Goal: Task Accomplishment & Management: Use online tool/utility

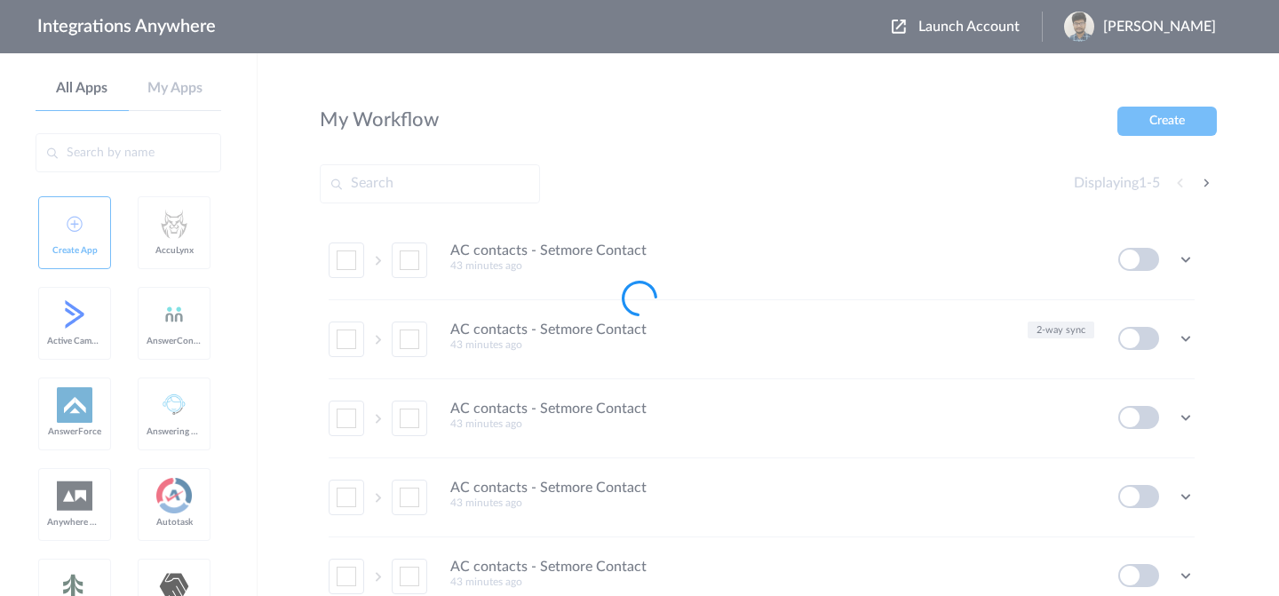
click at [933, 29] on div at bounding box center [639, 298] width 1279 height 596
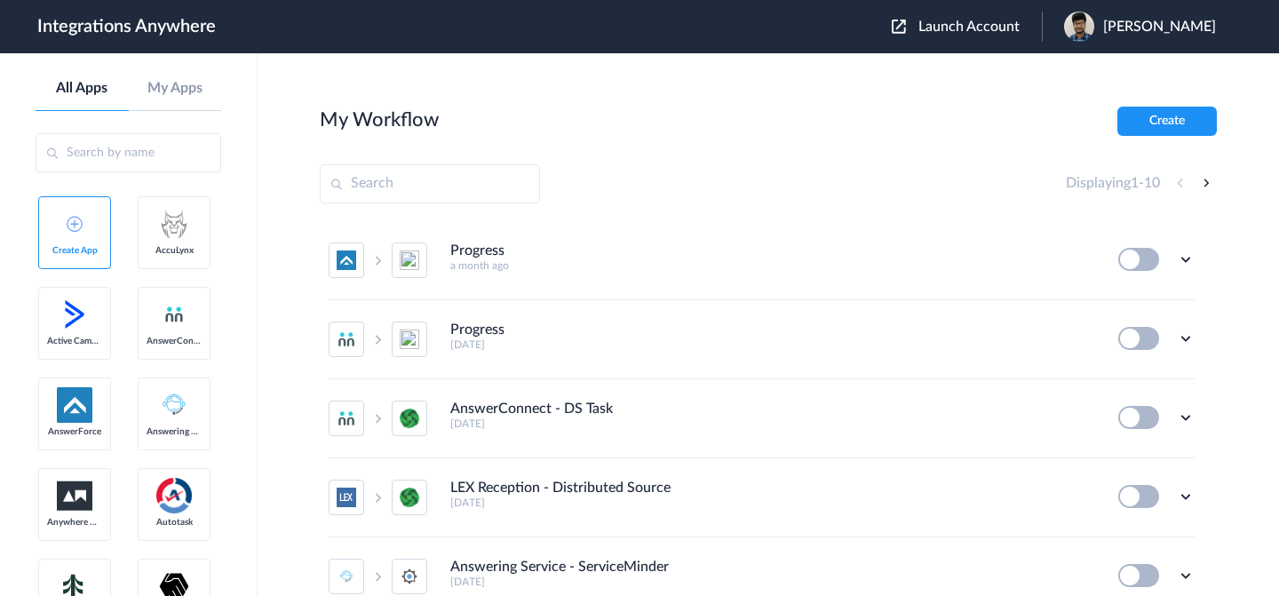
click at [939, 25] on span "Launch Account" at bounding box center [968, 27] width 101 height 14
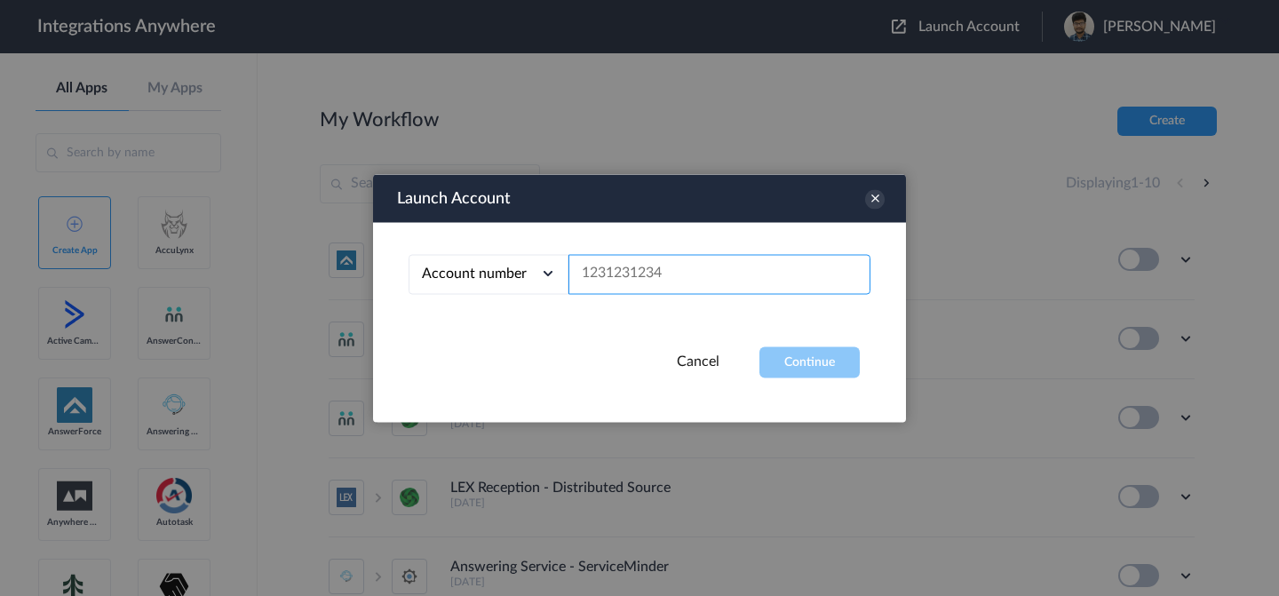
click at [610, 274] on input "text" at bounding box center [719, 274] width 302 height 40
paste input "[URL][DOMAIN_NAME]"
type input "[URL][DOMAIN_NAME]"
click at [606, 276] on input "text" at bounding box center [719, 274] width 302 height 40
paste input "2523167229"
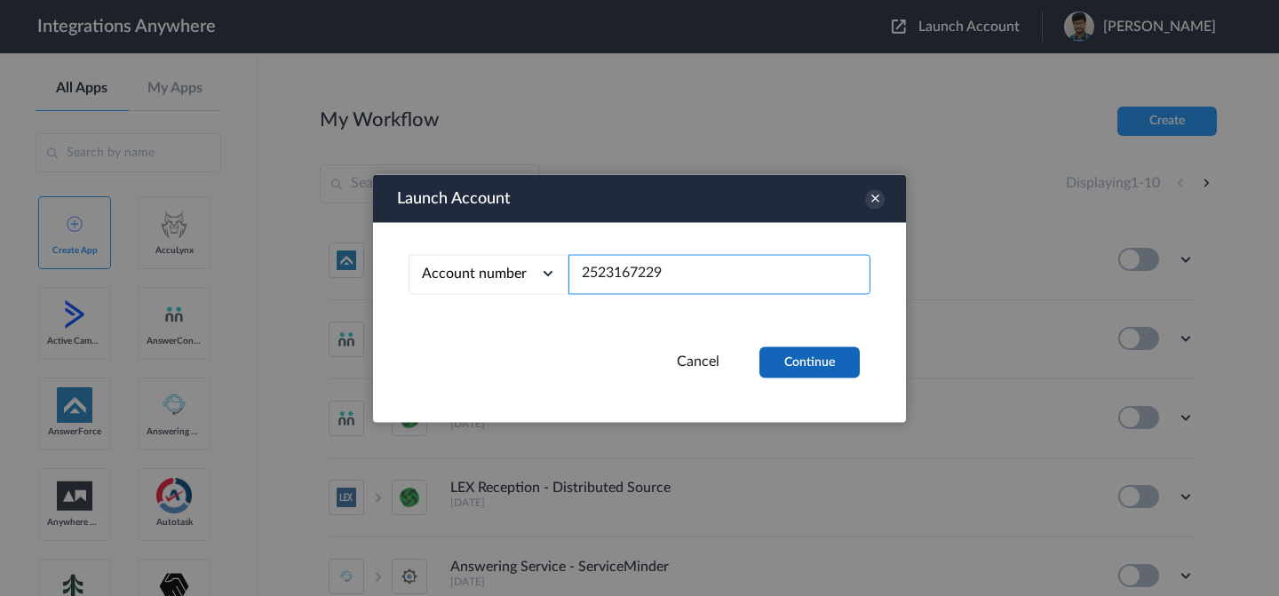
type input "2523167229"
click at [785, 353] on button "Continue" at bounding box center [809, 361] width 100 height 31
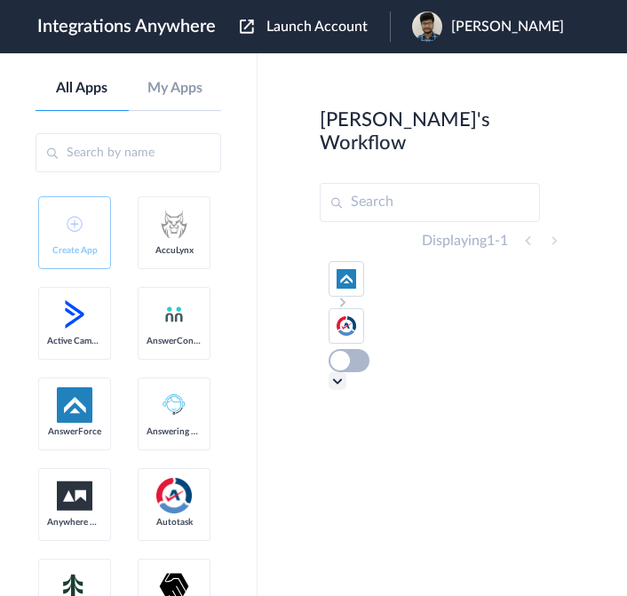
click at [336, 372] on icon at bounding box center [338, 381] width 18 height 18
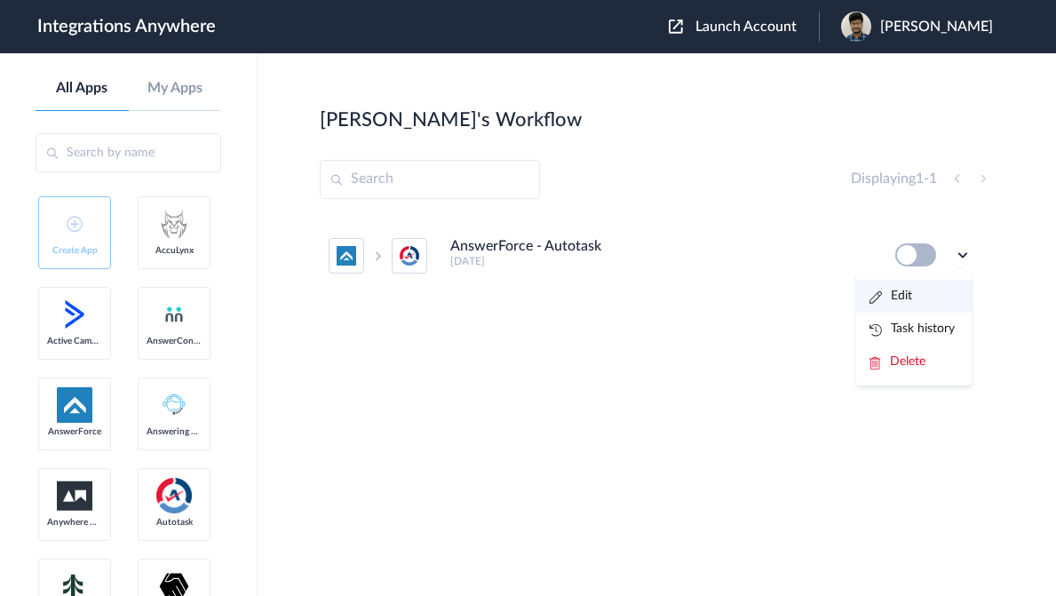
click at [917, 296] on li "Edit" at bounding box center [913, 296] width 115 height 33
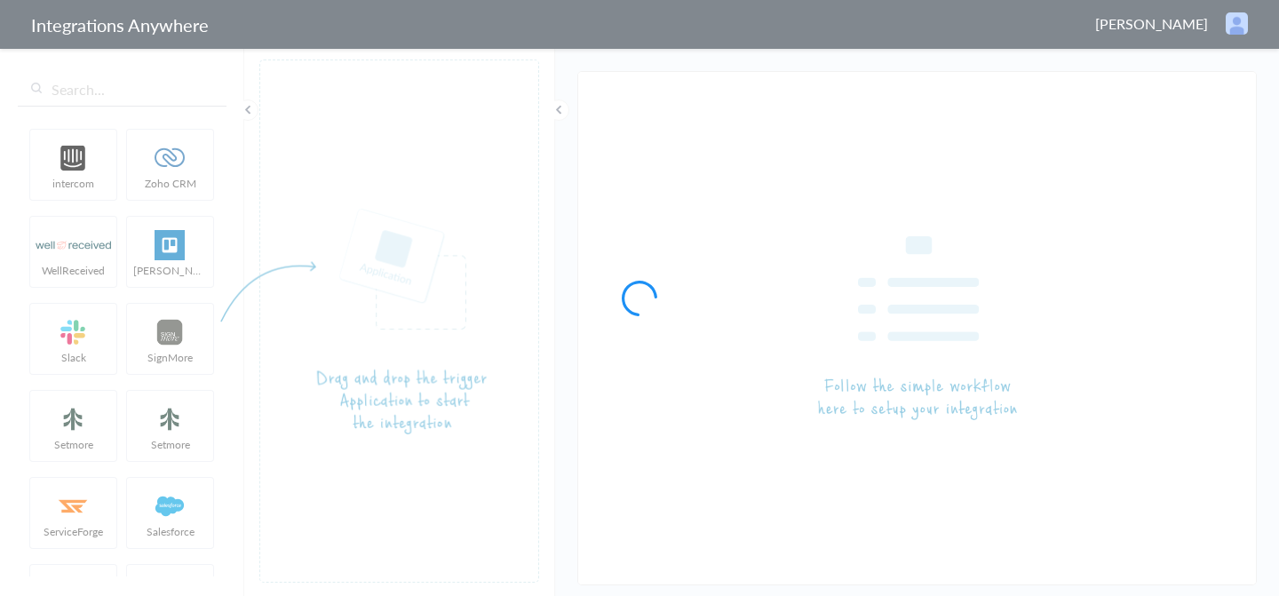
type input "AnswerForce - Autotask"
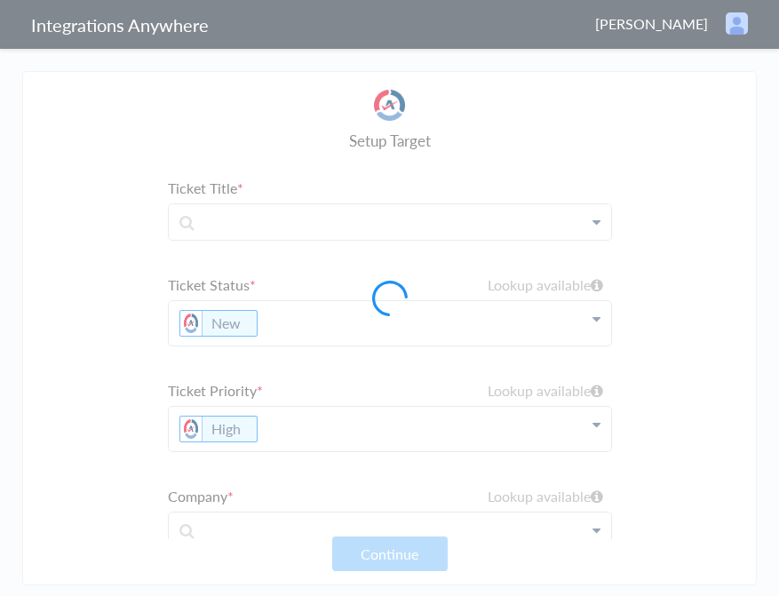
click at [543, 387] on div at bounding box center [389, 298] width 779 height 596
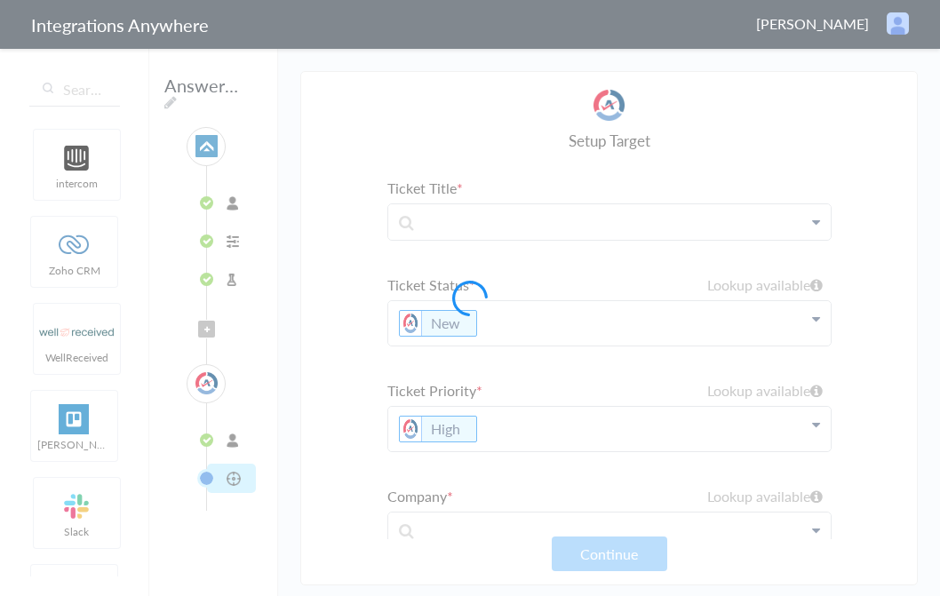
click at [900, 243] on div at bounding box center [470, 298] width 940 height 596
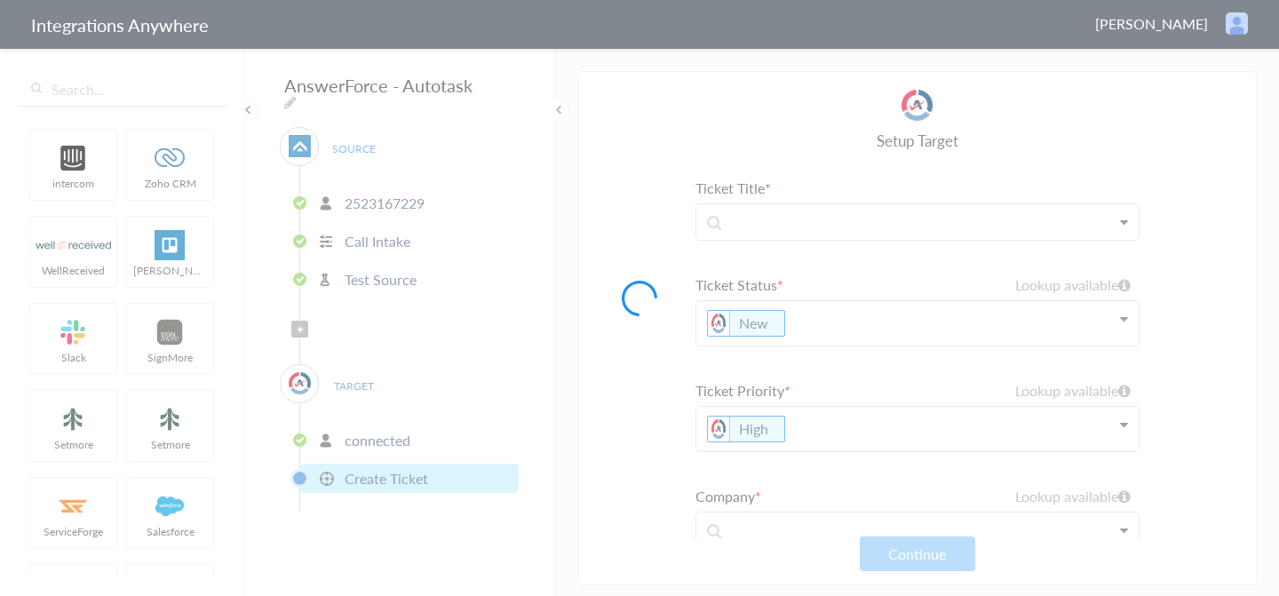
click at [383, 433] on div at bounding box center [639, 298] width 1279 height 596
click at [400, 461] on div at bounding box center [639, 298] width 1279 height 596
click at [400, 415] on div at bounding box center [639, 298] width 1279 height 596
click at [400, 449] on div at bounding box center [639, 298] width 1279 height 596
click at [400, 461] on div at bounding box center [639, 298] width 1279 height 596
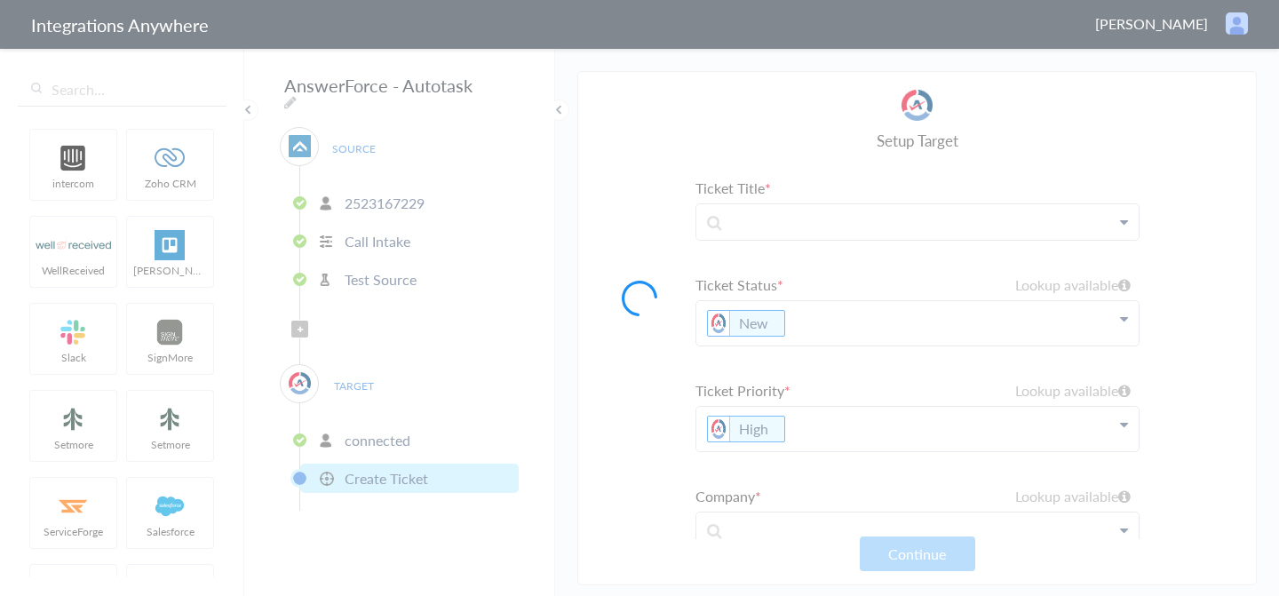
click at [400, 433] on div at bounding box center [639, 298] width 1279 height 596
click at [400, 465] on div at bounding box center [639, 298] width 1279 height 596
click at [400, 428] on div at bounding box center [639, 298] width 1279 height 596
click at [400, 459] on div at bounding box center [639, 298] width 1279 height 596
